Goal: Information Seeking & Learning: Learn about a topic

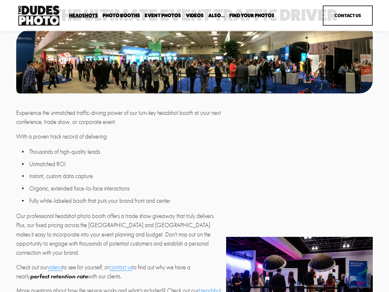
scroll to position [-5, 0]
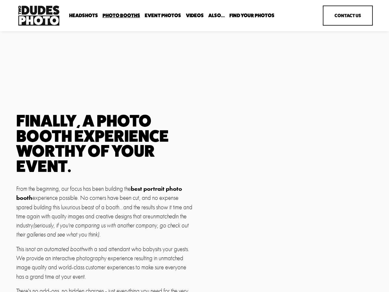
click at [0, 0] on span "Tuxedo B&W Booth" at bounding box center [0, 0] width 0 height 0
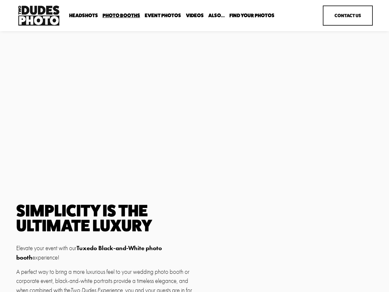
click at [0, 0] on span "Anti Booth" at bounding box center [0, 0] width 0 height 0
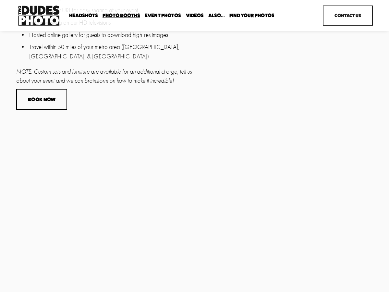
scroll to position [470, 0]
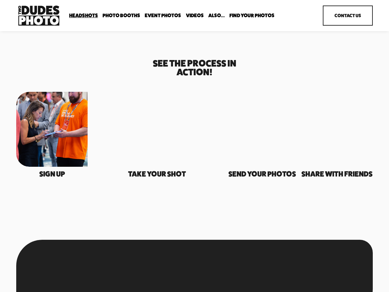
scroll to position [927, 0]
